Goal: Find specific page/section: Find specific page/section

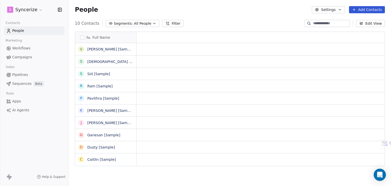
scroll to position [4, 4]
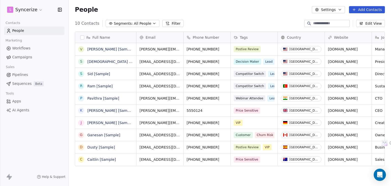
click at [25, 47] on span "Workflows" at bounding box center [21, 48] width 18 height 5
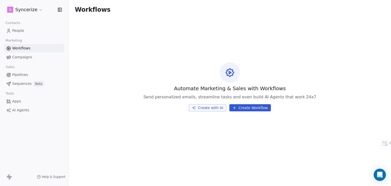
click at [40, 7] on html "S Syncerize Contacts People Marketing Workflows Campaigns Sales Pipelines Seque…" at bounding box center [195, 93] width 391 height 186
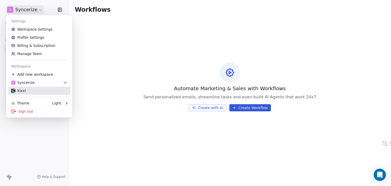
click at [35, 90] on div "Kixxl" at bounding box center [39, 90] width 56 height 5
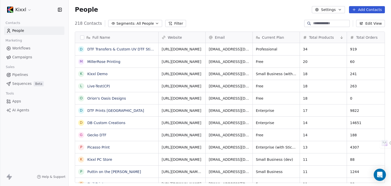
scroll to position [159, 318]
click at [24, 51] on link "Workflows" at bounding box center [34, 48] width 60 height 8
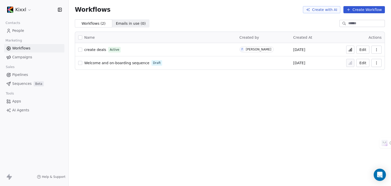
click at [98, 49] on span "create deals" at bounding box center [95, 50] width 22 height 4
